Goal: Task Accomplishment & Management: Manage account settings

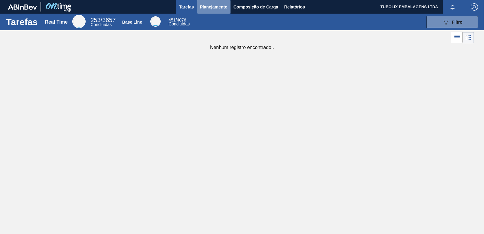
click at [208, 6] on span "Planejamento" at bounding box center [214, 6] width 28 height 7
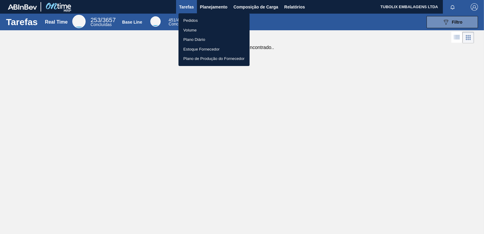
click at [197, 20] on li "Pedidos" at bounding box center [213, 21] width 71 height 10
